Goal: Transaction & Acquisition: Purchase product/service

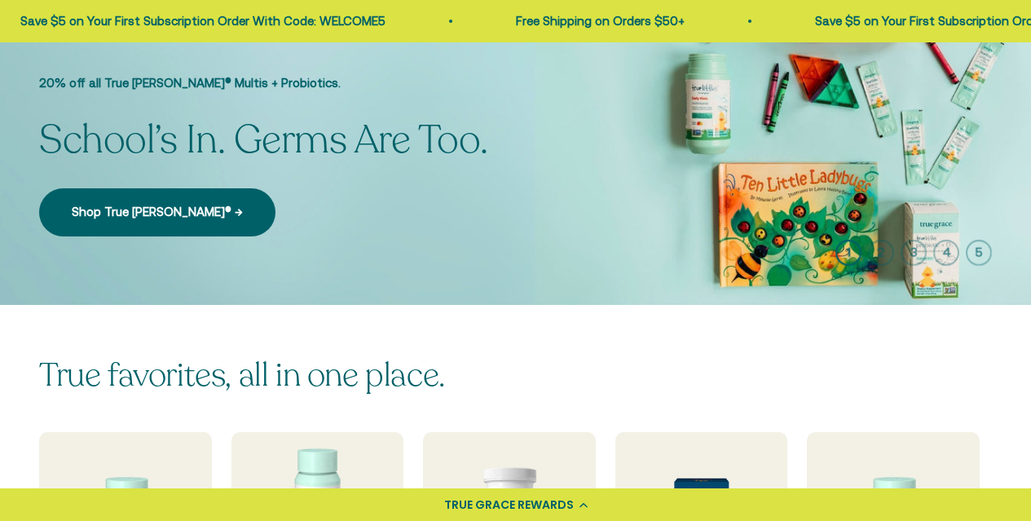
scroll to position [326, 0]
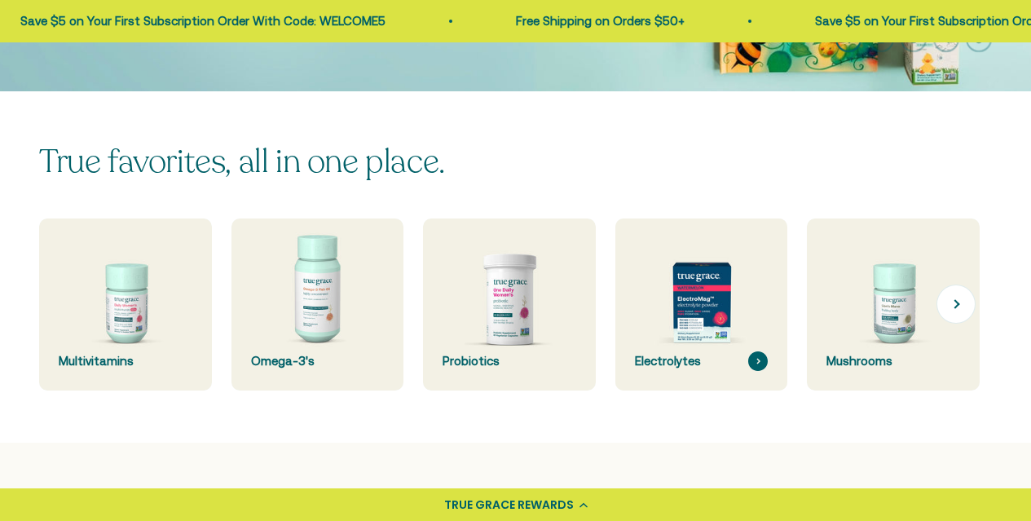
click at [699, 300] on img at bounding box center [701, 304] width 183 height 183
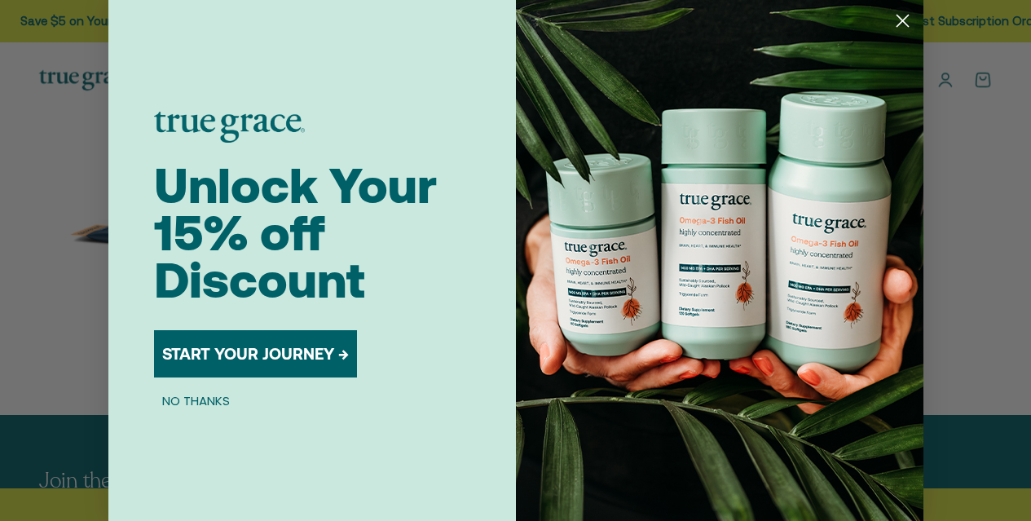
scroll to position [489, 0]
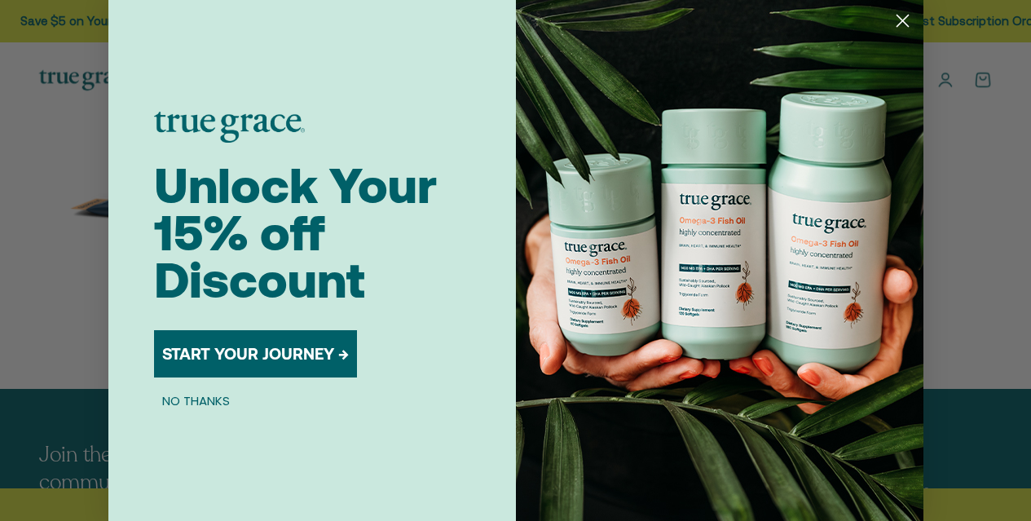
click at [897, 26] on icon "Close dialog" at bounding box center [902, 20] width 11 height 11
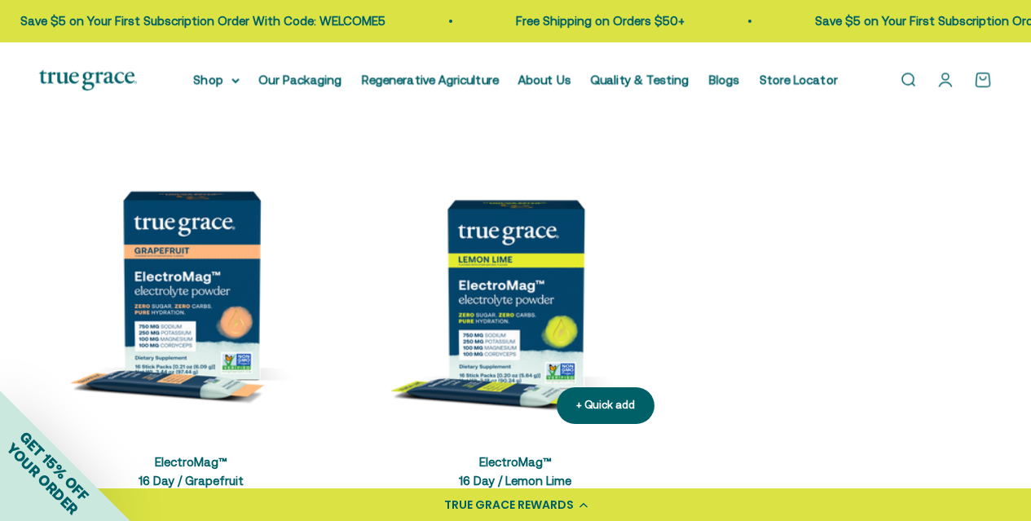
scroll to position [406, 0]
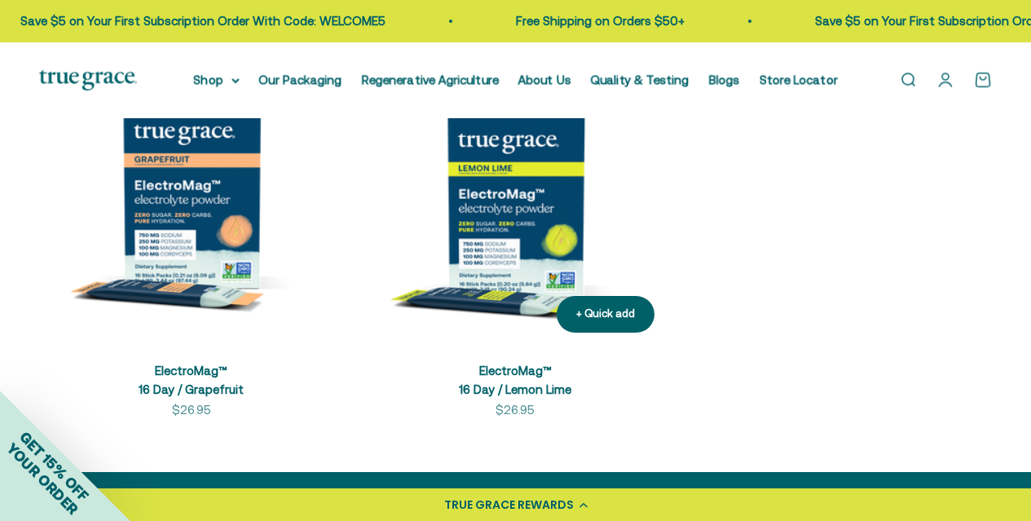
click at [488, 243] on img at bounding box center [516, 194] width 305 height 305
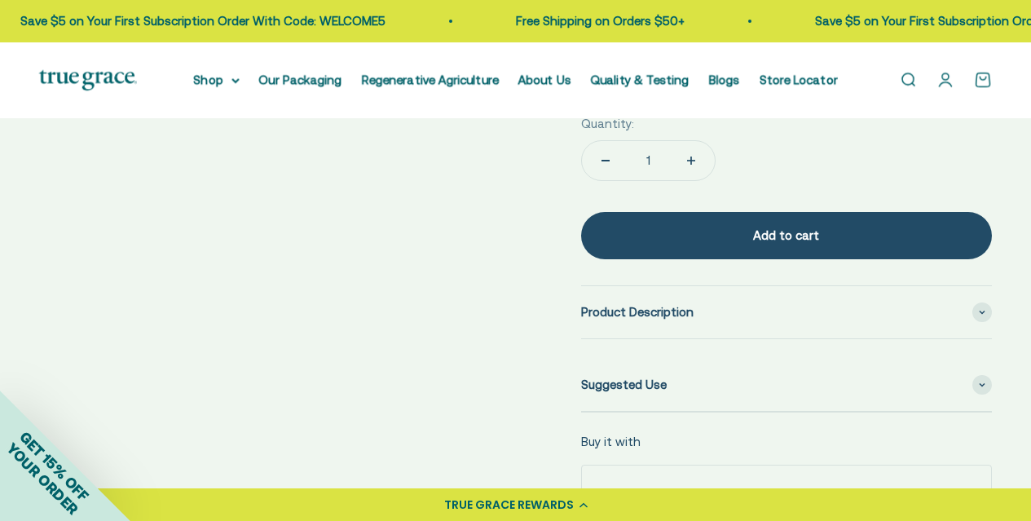
scroll to position [815, 0]
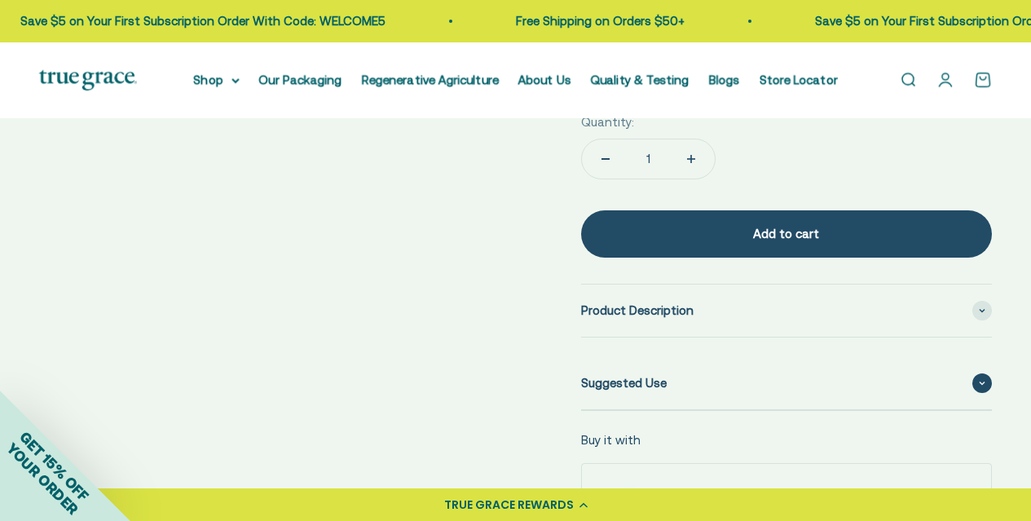
click at [706, 373] on div "Suggested Use" at bounding box center [786, 383] width 411 height 52
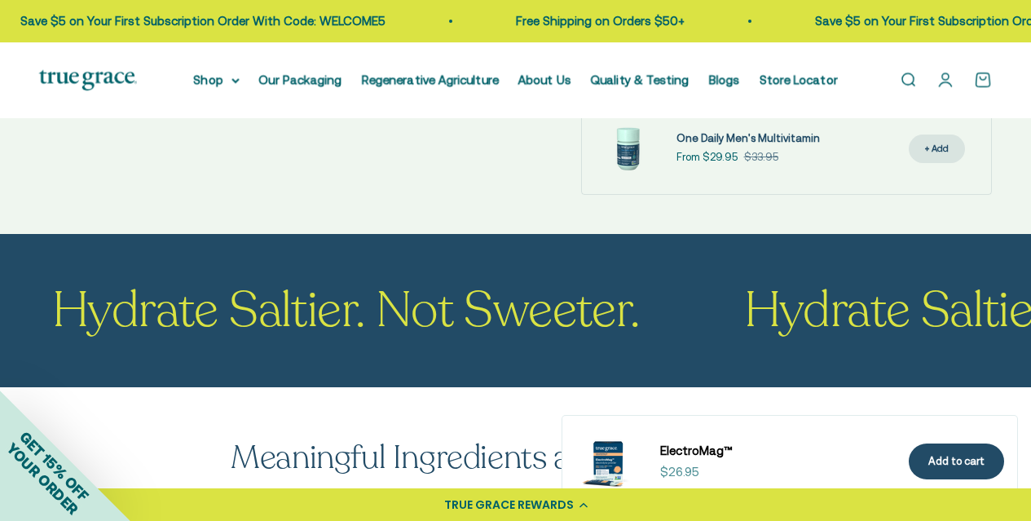
scroll to position [1630, 0]
